Goal: Transaction & Acquisition: Purchase product/service

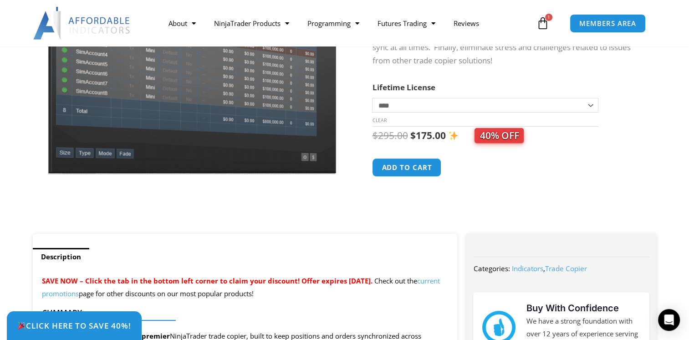
scroll to position [156, 0]
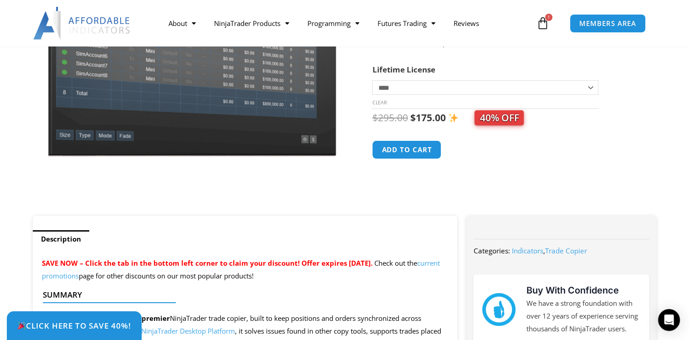
scroll to position [176, 0]
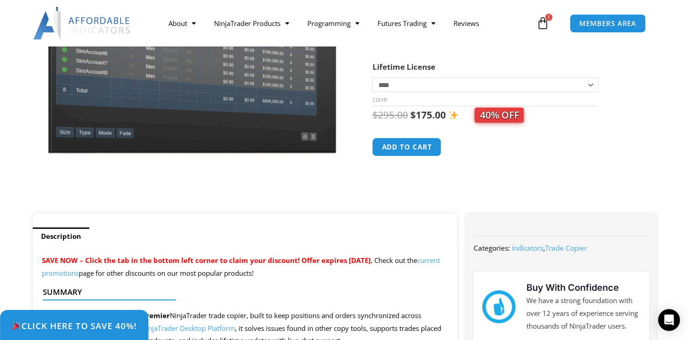
click at [44, 327] on span "Click Here to save 40%!" at bounding box center [73, 325] width 125 height 9
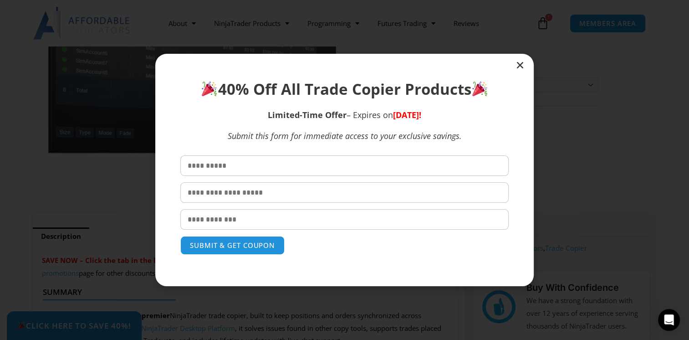
click at [248, 173] on input "text" at bounding box center [344, 165] width 328 height 20
type input "**********"
click at [230, 209] on input "**********" at bounding box center [344, 219] width 328 height 20
click at [364, 254] on div "SUBMIT & GET COUPON" at bounding box center [344, 245] width 328 height 19
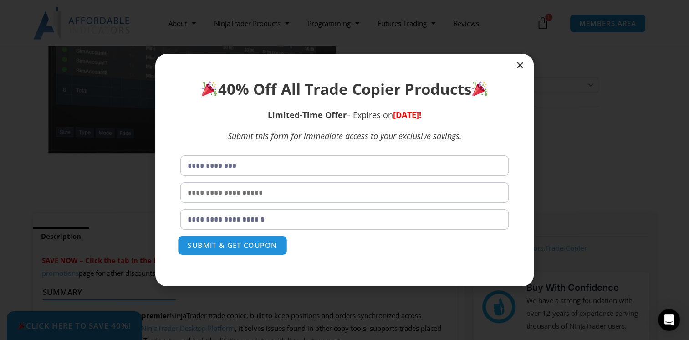
click at [195, 245] on button "SUBMIT & GET COUPON" at bounding box center [233, 245] width 110 height 20
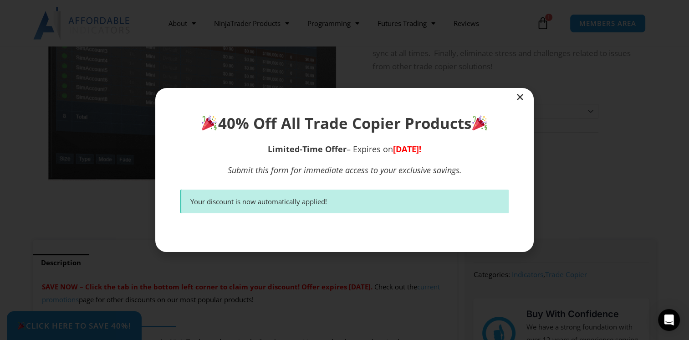
scroll to position [148, 0]
click at [518, 96] on icon "Close" at bounding box center [519, 96] width 9 height 9
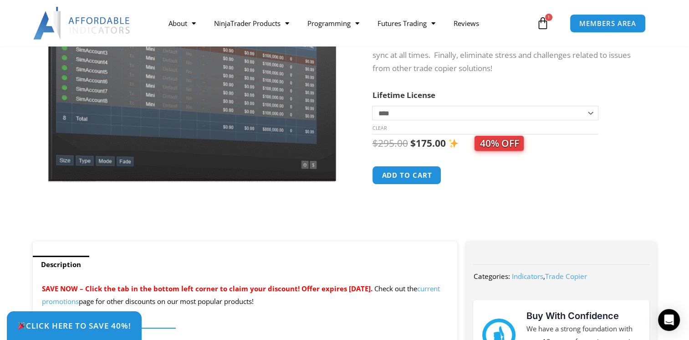
click at [543, 25] on icon at bounding box center [542, 23] width 13 height 13
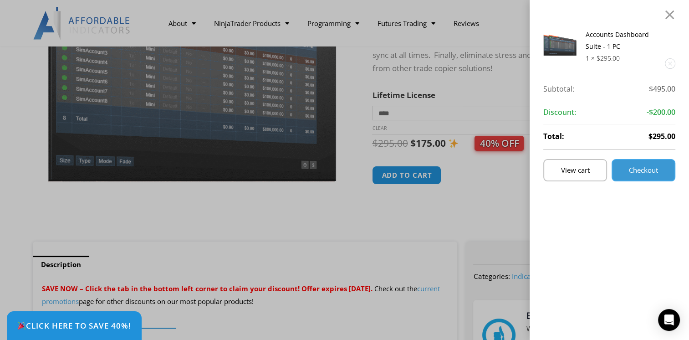
click at [625, 165] on link "Checkout" at bounding box center [644, 170] width 64 height 22
click at [648, 167] on span "Checkout" at bounding box center [643, 170] width 29 height 7
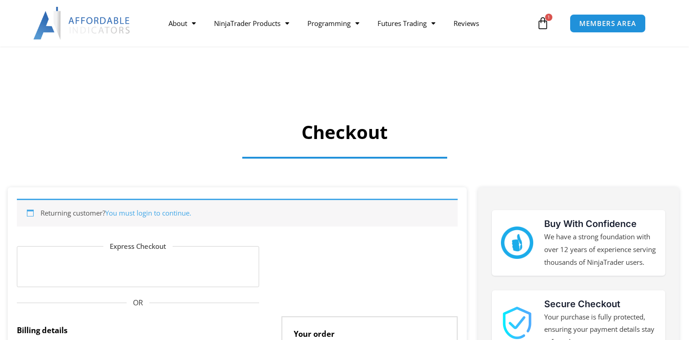
select select "**"
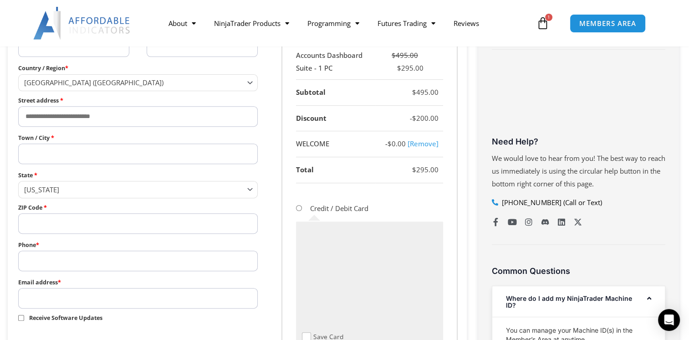
scroll to position [324, 0]
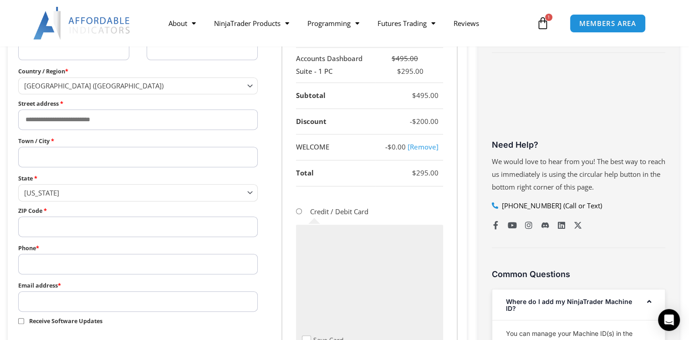
drag, startPoint x: 508, startPoint y: 148, endPoint x: 475, endPoint y: 132, distance: 36.3
click at [475, 132] on div "Buy With Confidence We have a strong foundation with over 12 years of experienc…" at bounding box center [578, 192] width 214 height 659
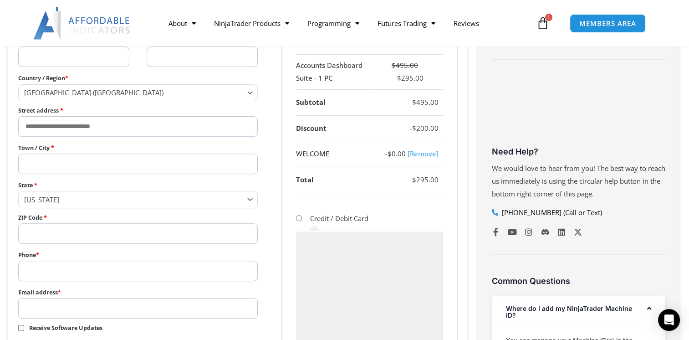
scroll to position [311, 0]
click at [416, 152] on link "[Remove]" at bounding box center [423, 152] width 31 height 9
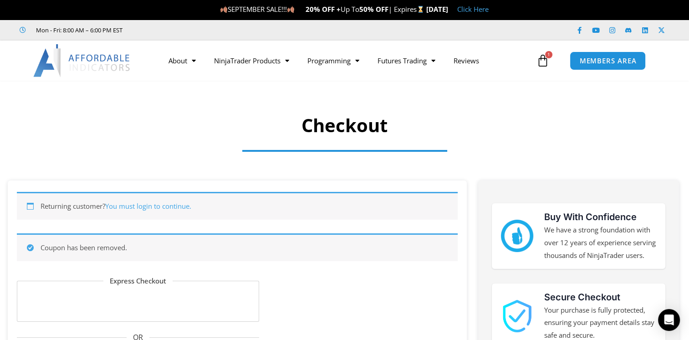
scroll to position [0, 0]
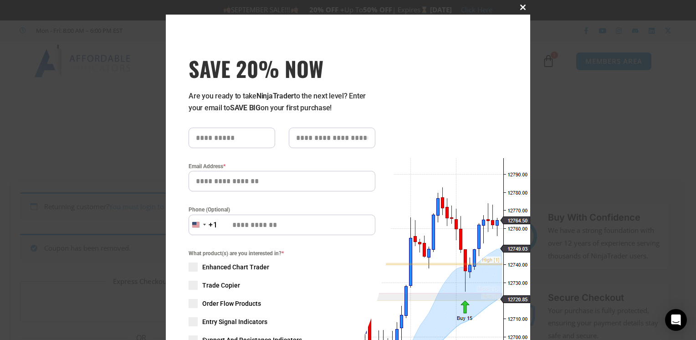
click at [518, 9] on span at bounding box center [522, 7] width 15 height 5
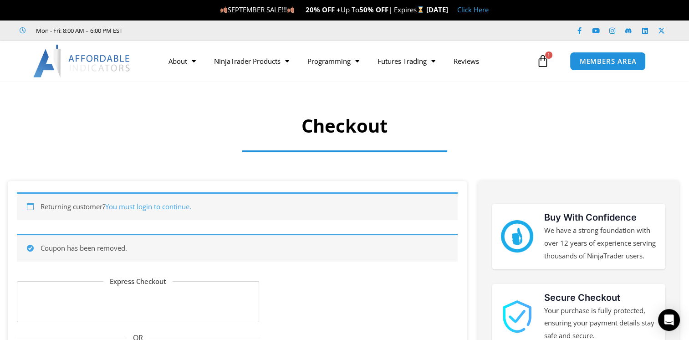
click at [489, 9] on link "Click Here" at bounding box center [472, 9] width 31 height 9
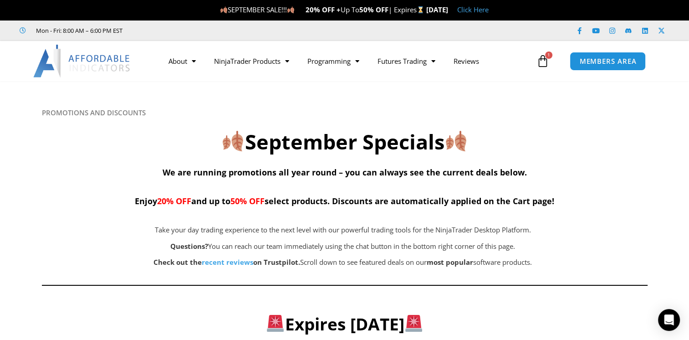
click at [582, 147] on h2 "September Specials" at bounding box center [345, 141] width 606 height 27
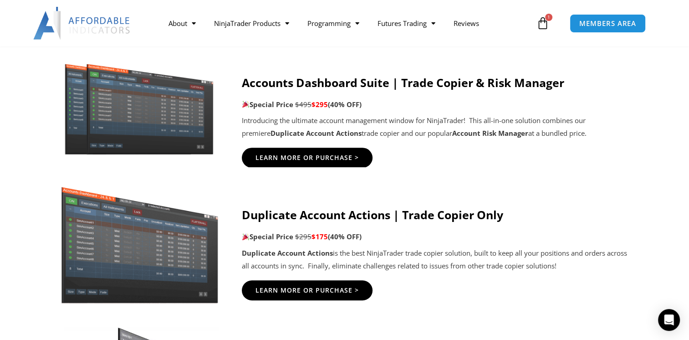
scroll to position [514, 0]
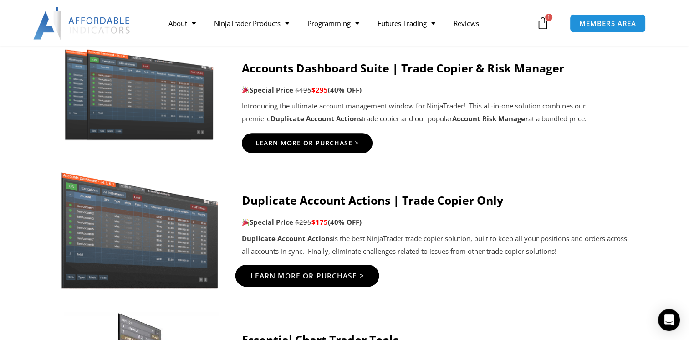
click at [334, 275] on span "Learn More Or Purchase >" at bounding box center [307, 275] width 114 height 7
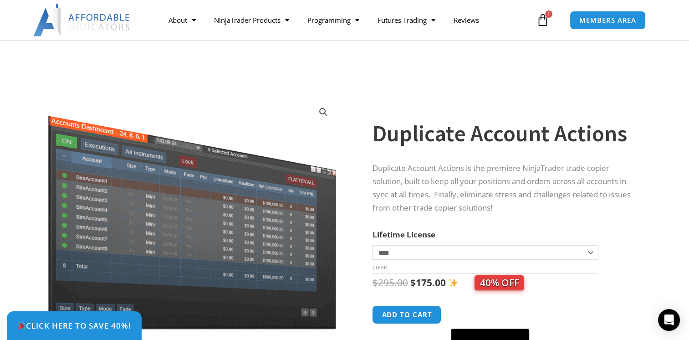
scroll to position [93, 0]
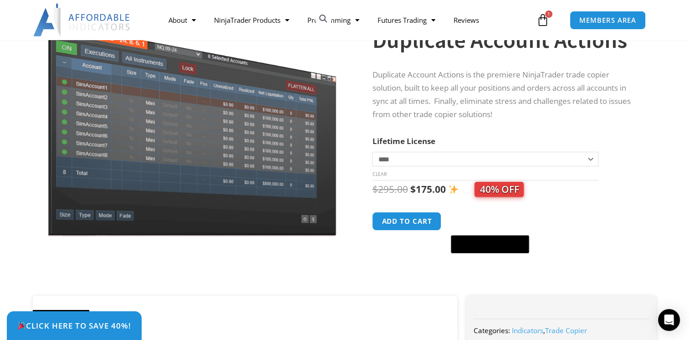
click at [609, 216] on div "Duplicate Account Actions quantity Add to cart @import url(//fonts.googleapis.c…" at bounding box center [505, 233] width 266 height 42
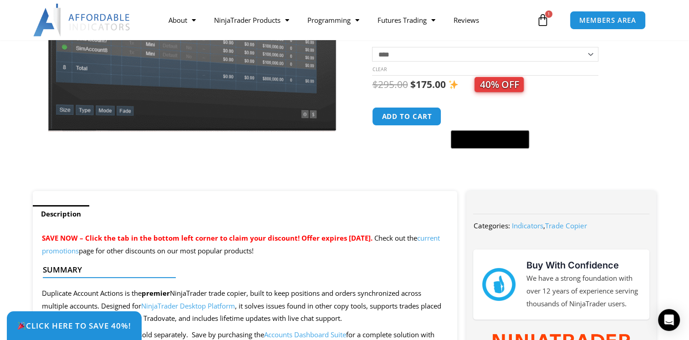
scroll to position [342, 0]
